Goal: Task Accomplishment & Management: Use online tool/utility

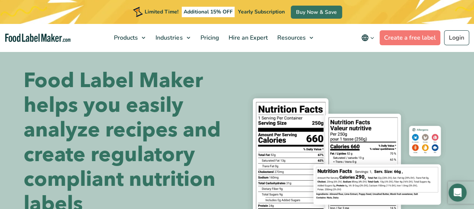
click at [458, 17] on div "Limited Time! Additional 15% OFF Yearly Subscription Buy Now & Save" at bounding box center [237, 12] width 474 height 24
click at [455, 39] on link "Login" at bounding box center [456, 37] width 25 height 15
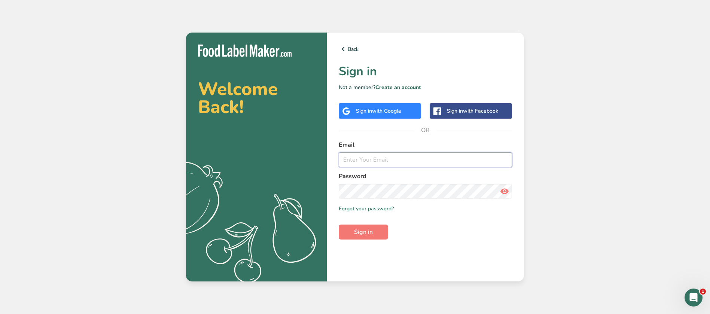
click at [379, 158] on input "email" at bounding box center [425, 159] width 173 height 15
type input "lorentia.halim@harrisspice.com"
click at [339, 225] on button "Sign in" at bounding box center [363, 232] width 49 height 15
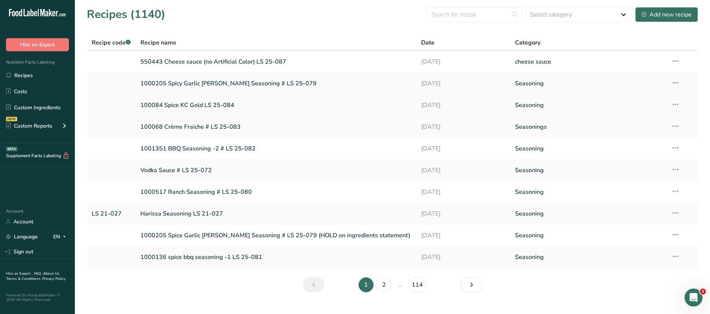
click at [262, 106] on link "100084 Spice KC Gold LS 25-084" at bounding box center [276, 105] width 272 height 16
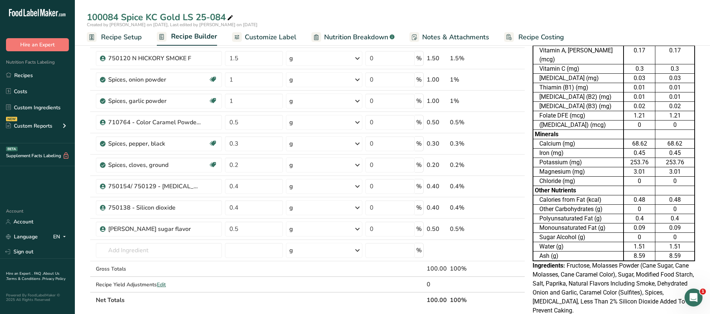
scroll to position [178, 0]
click at [496, 226] on icon at bounding box center [497, 229] width 5 height 8
click at [25, 248] on link "Sign out" at bounding box center [37, 251] width 75 height 13
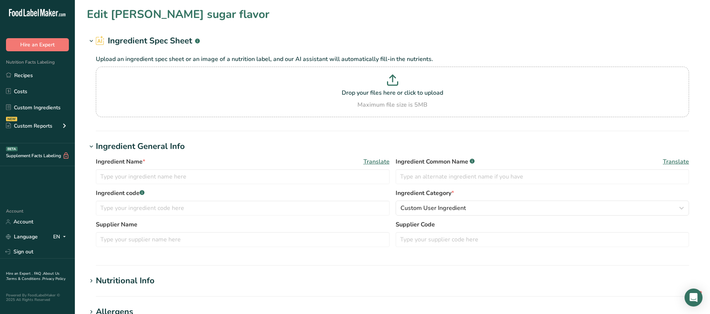
type input "[PERSON_NAME] sugar flavor"
type input "Natural Flavor"
type input "IFF (TastePoint)"
type input "SC1421477"
type input "100"
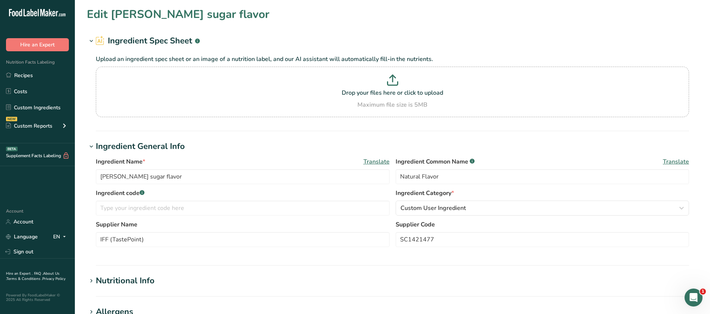
click at [246, 277] on h1 "Nutritional Info" at bounding box center [393, 281] width 612 height 12
click at [187, 43] on h2 "Ingredient Spec Sheet .a-a{fill:#347362;}.b-a{fill:#fff;}" at bounding box center [148, 41] width 104 height 12
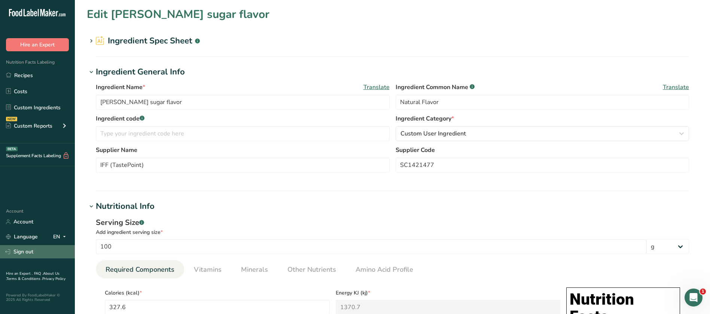
click at [25, 251] on link "Sign out" at bounding box center [37, 251] width 75 height 13
